Goal: Task Accomplishment & Management: Complete application form

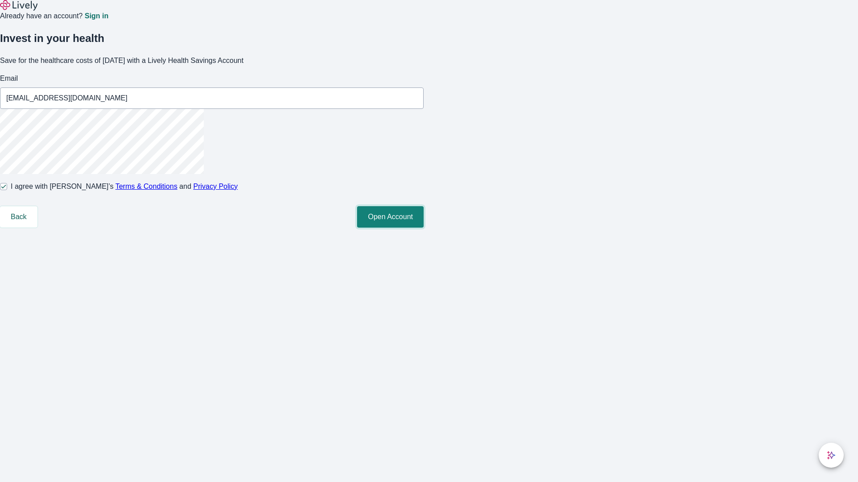
click at [424, 228] on button "Open Account" at bounding box center [390, 216] width 67 height 21
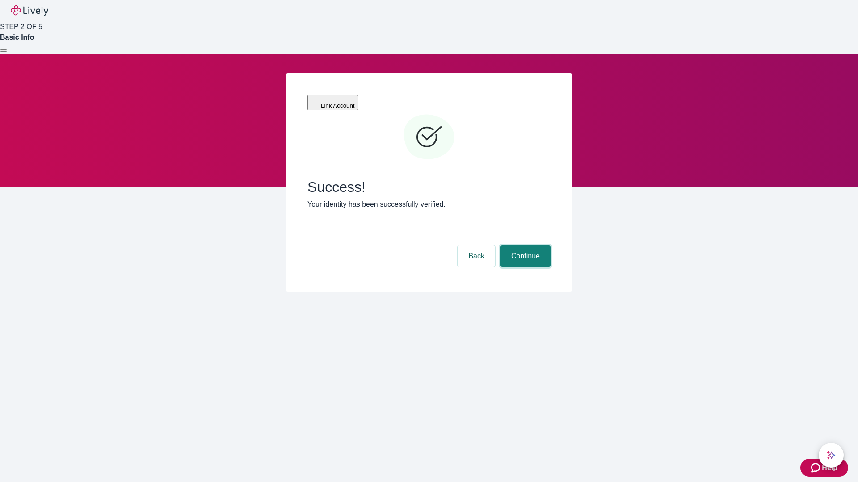
click at [524, 246] on button "Continue" at bounding box center [525, 256] width 50 height 21
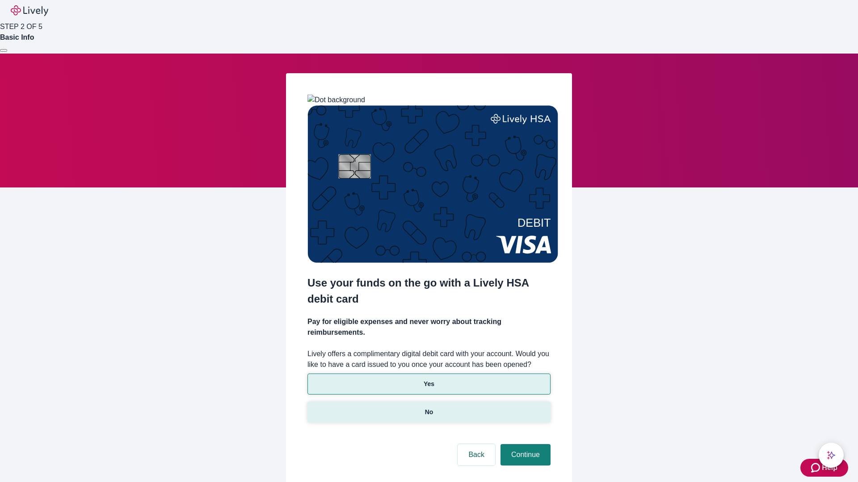
click at [428, 408] on p "No" at bounding box center [429, 412] width 8 height 9
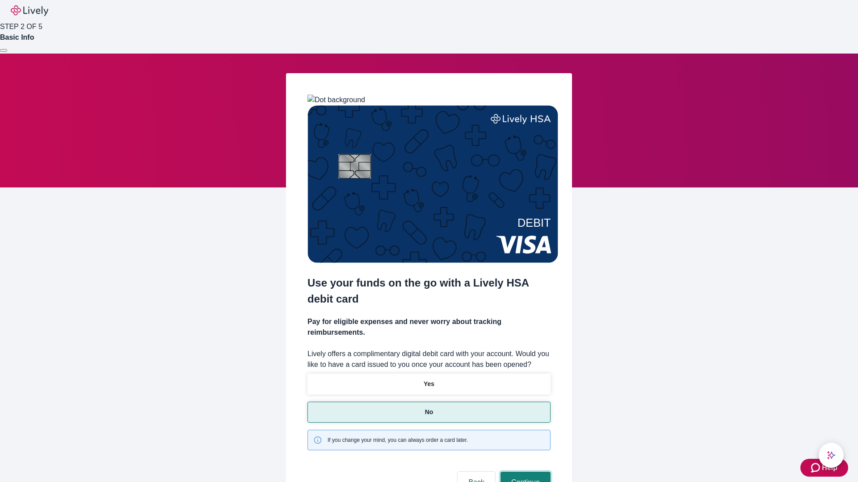
click at [524, 472] on button "Continue" at bounding box center [525, 482] width 50 height 21
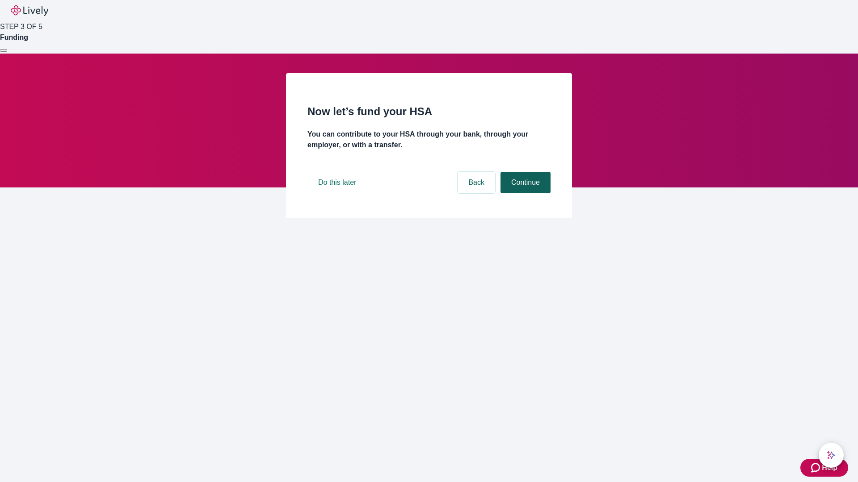
click at [524, 193] on button "Continue" at bounding box center [525, 182] width 50 height 21
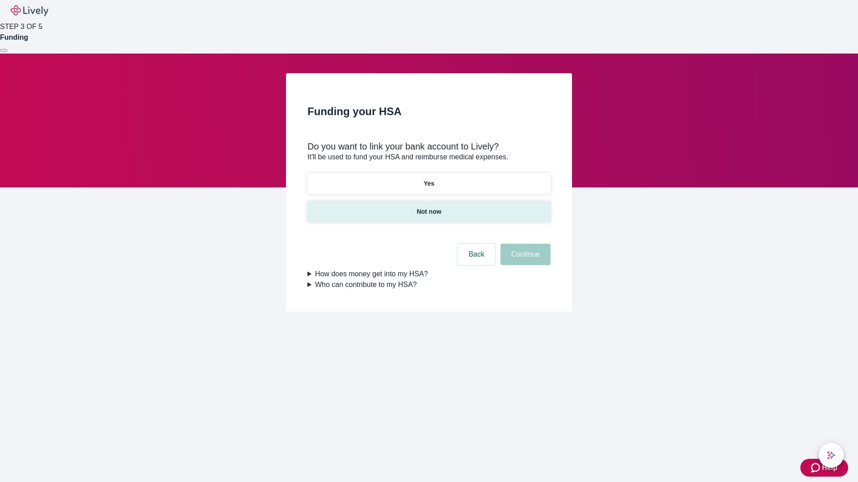
click at [428, 207] on p "Not now" at bounding box center [428, 211] width 25 height 9
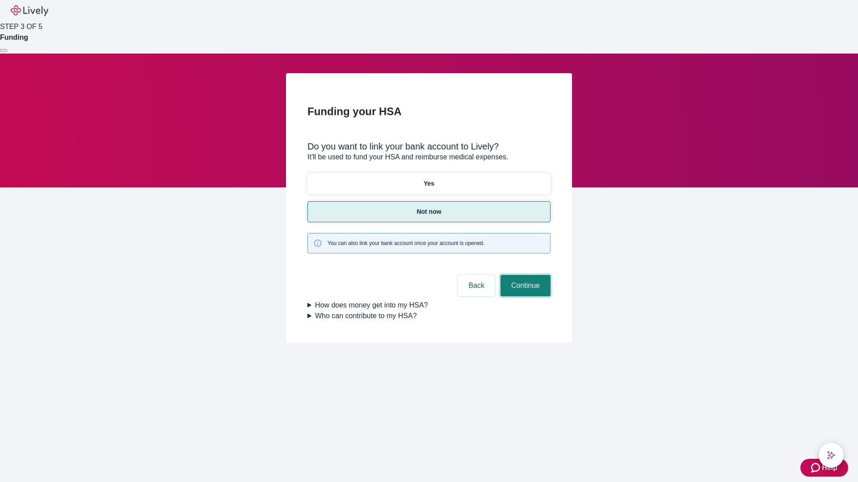
click at [524, 275] on button "Continue" at bounding box center [525, 285] width 50 height 21
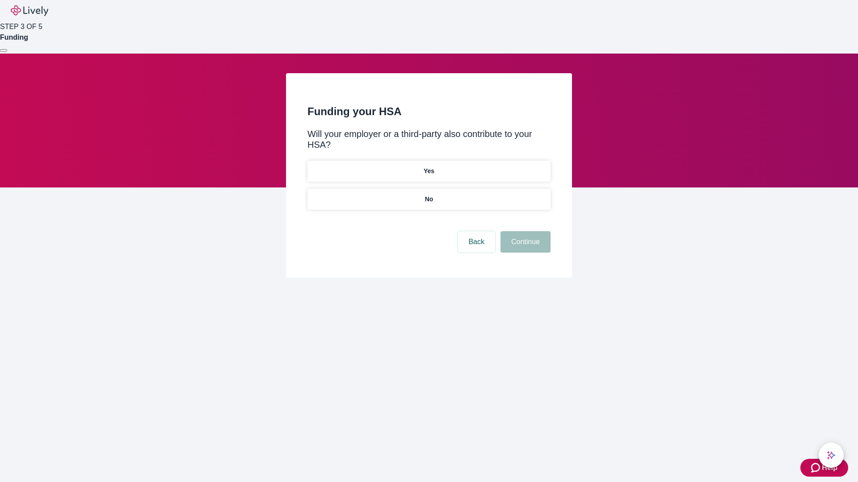
click at [428, 195] on p "No" at bounding box center [429, 199] width 8 height 9
click at [524, 231] on button "Continue" at bounding box center [525, 241] width 50 height 21
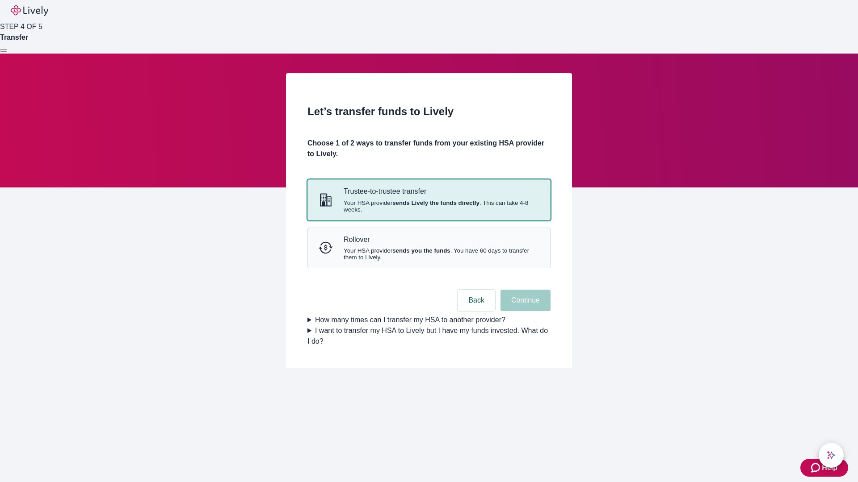
click at [428, 206] on strong "sends Lively the funds directly" at bounding box center [435, 203] width 87 height 7
click at [524, 311] on button "Continue" at bounding box center [525, 300] width 50 height 21
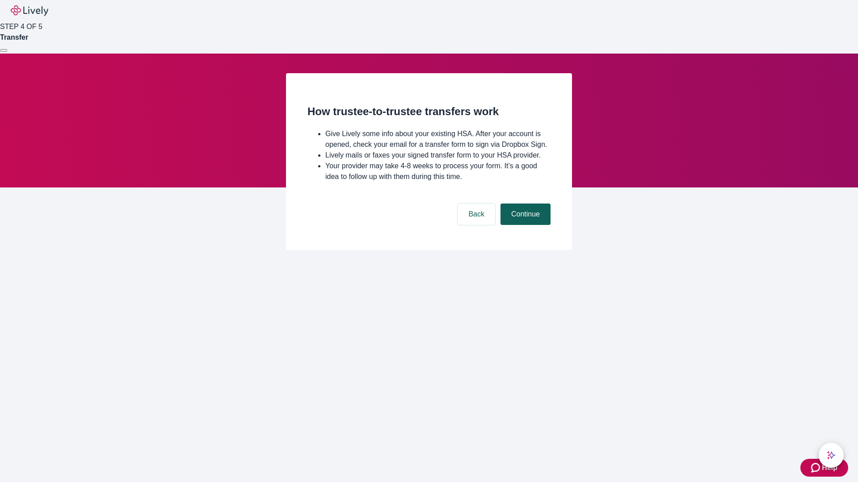
click at [524, 225] on button "Continue" at bounding box center [525, 214] width 50 height 21
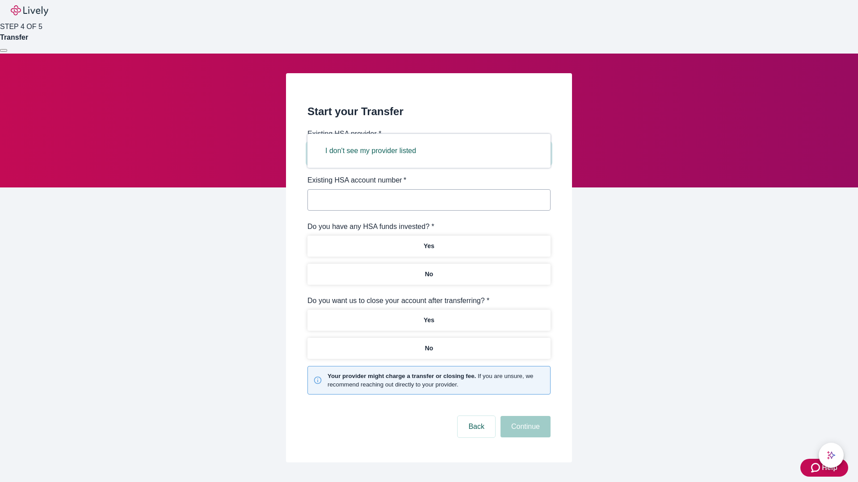
click at [373, 151] on button "I don't see my provider listed" at bounding box center [371, 150] width 112 height 21
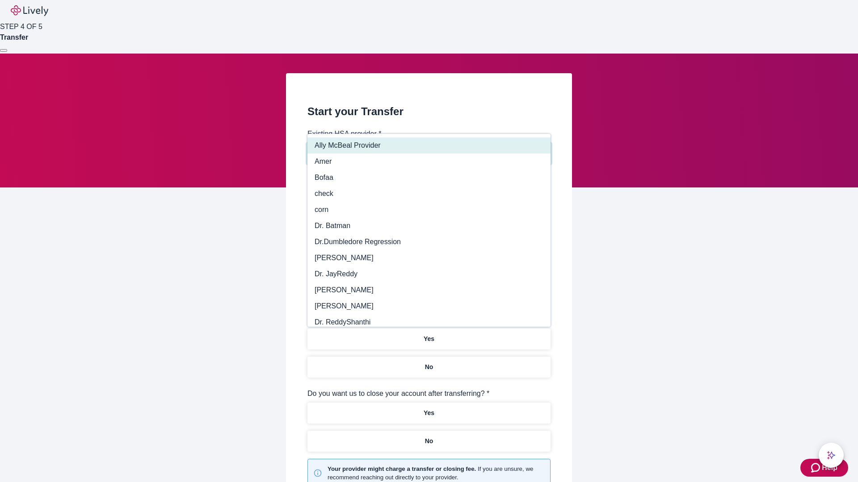
type input "Other"
type input "Health Equity"
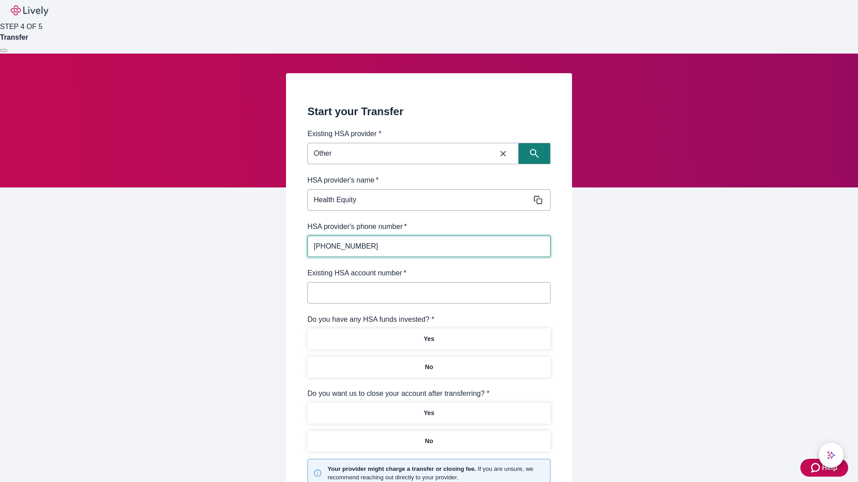
type input "[PHONE_NUMBER]"
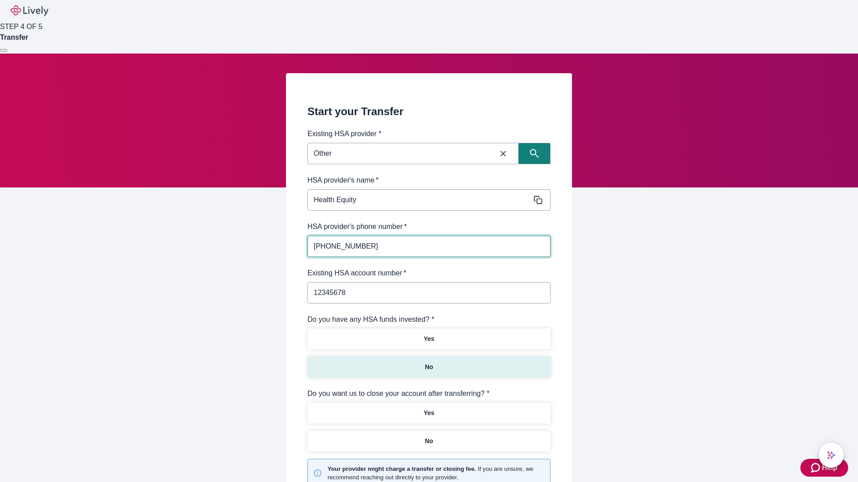
type input "12345678"
click at [428, 363] on p "No" at bounding box center [429, 367] width 8 height 9
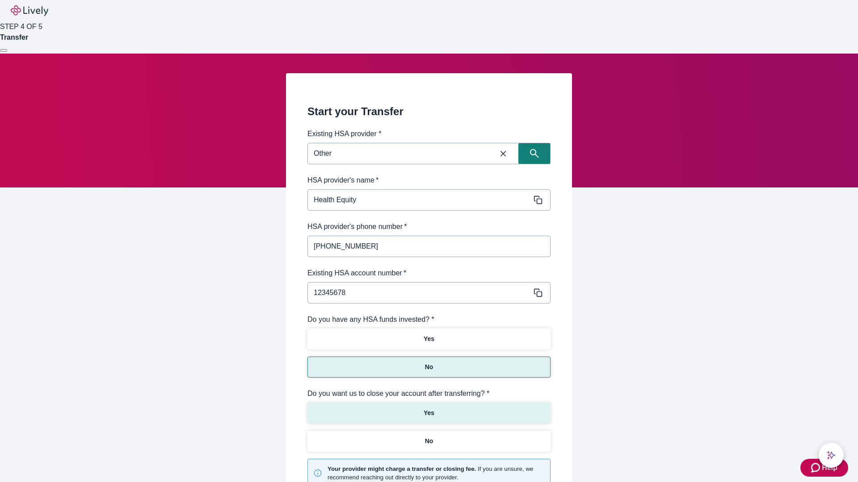
click at [428, 409] on p "Yes" at bounding box center [429, 413] width 11 height 9
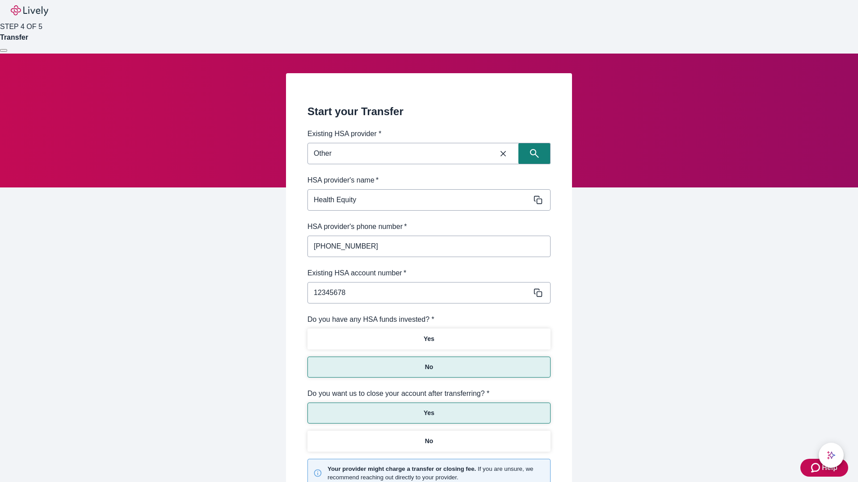
scroll to position [93, 0]
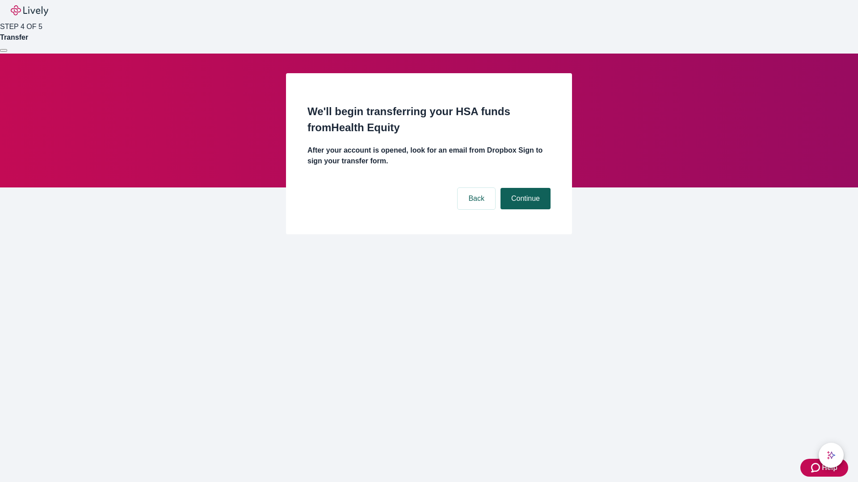
click at [524, 188] on button "Continue" at bounding box center [525, 198] width 50 height 21
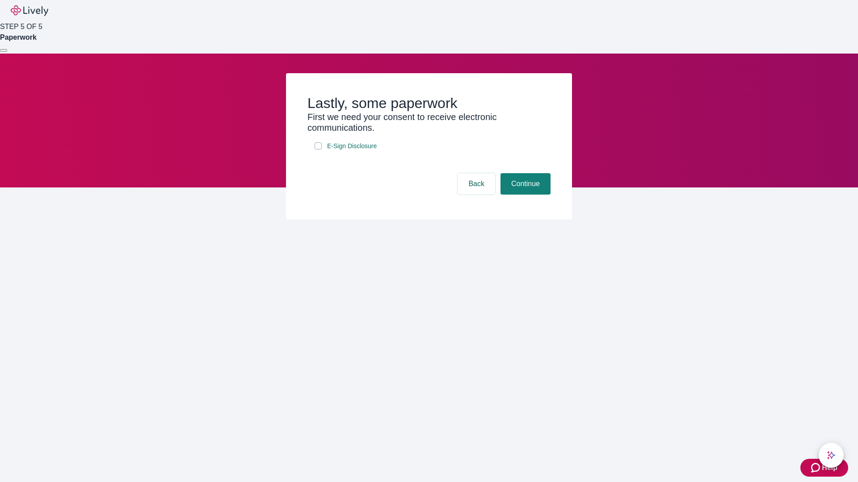
click at [318, 150] on input "E-Sign Disclosure" at bounding box center [318, 146] width 7 height 7
checkbox input "true"
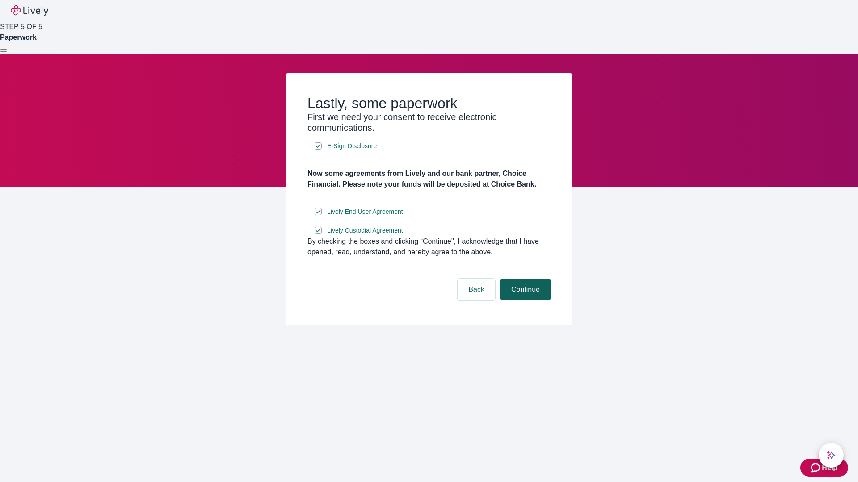
click at [524, 301] on button "Continue" at bounding box center [525, 289] width 50 height 21
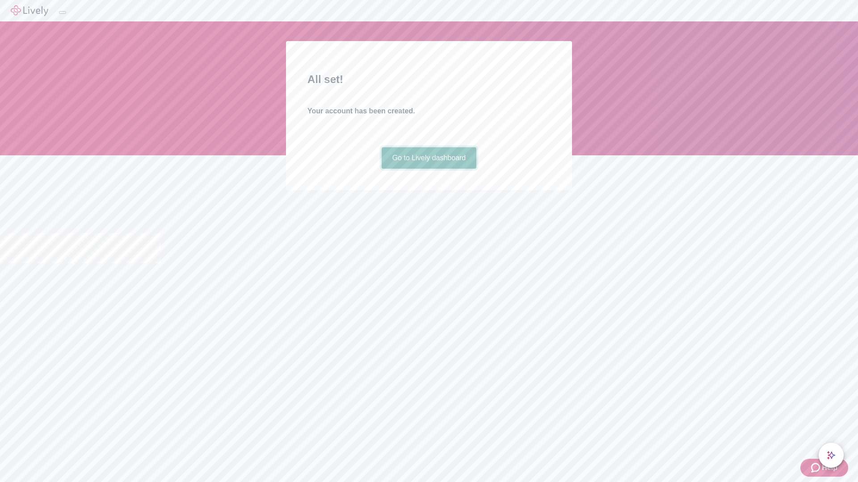
click at [428, 169] on link "Go to Lively dashboard" at bounding box center [429, 157] width 95 height 21
